Goal: Navigation & Orientation: Find specific page/section

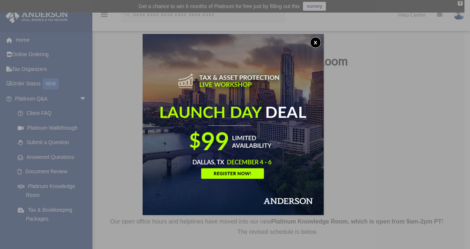
click at [320, 43] on button "x" at bounding box center [315, 42] width 11 height 11
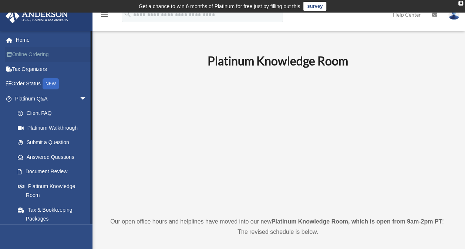
click at [40, 53] on link "Online Ordering" at bounding box center [51, 54] width 93 height 15
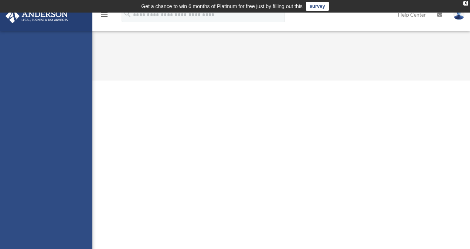
click at [416, 15] on link "Help Center" at bounding box center [412, 14] width 39 height 29
